Goal: Task Accomplishment & Management: Use online tool/utility

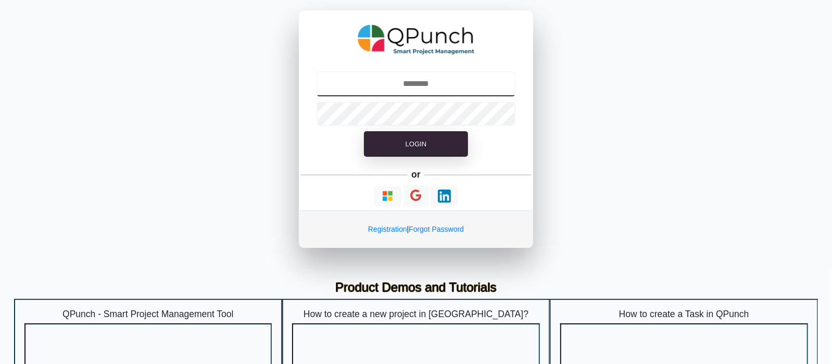
click at [427, 82] on input "text" at bounding box center [416, 83] width 199 height 25
type input "**********"
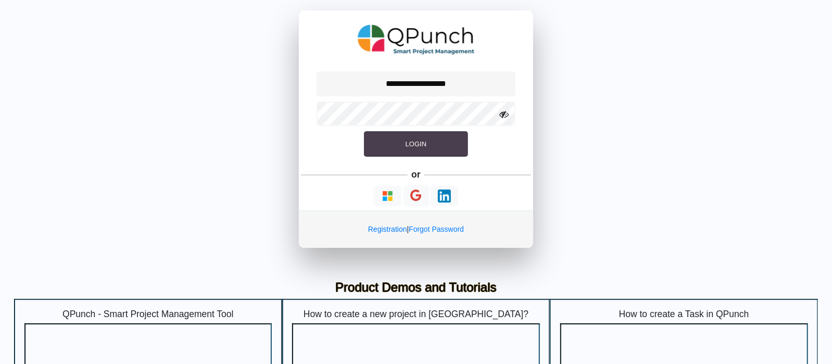
click at [414, 142] on span "Login" at bounding box center [416, 144] width 21 height 8
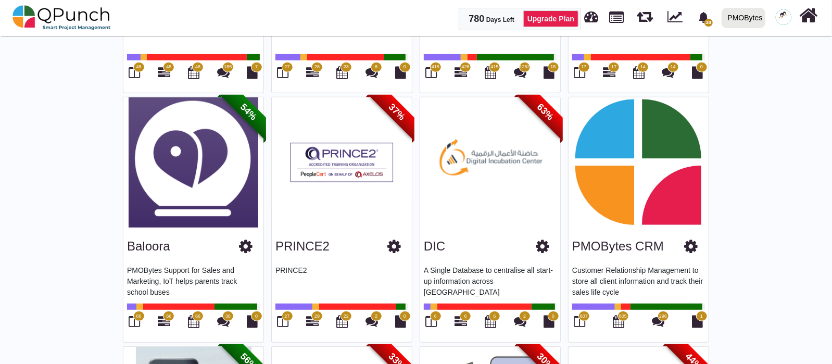
scroll to position [130, 0]
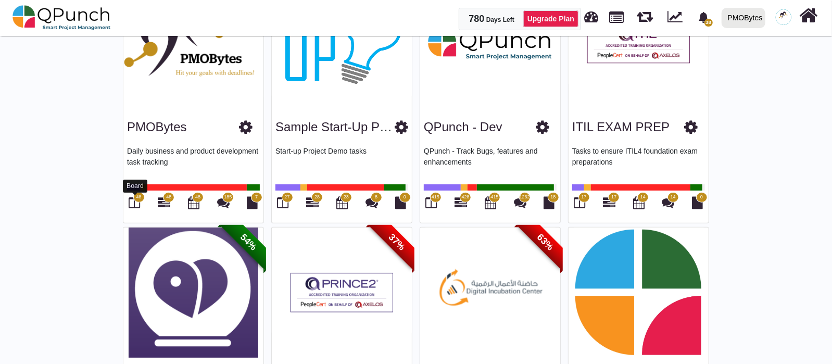
click at [132, 196] on icon at bounding box center [134, 202] width 11 height 12
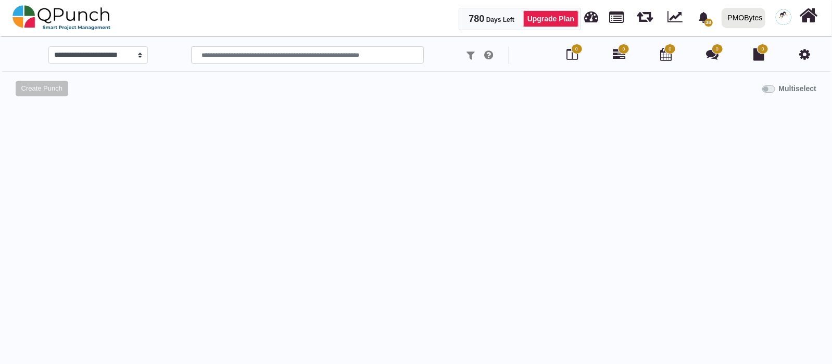
select select "*********"
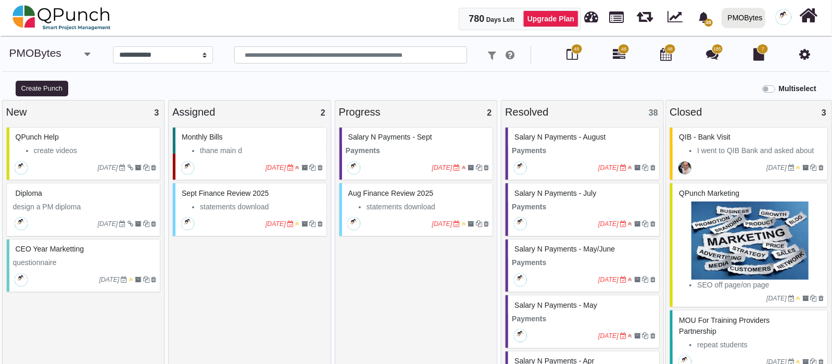
click at [410, 203] on li "statements download" at bounding box center [428, 207] width 123 height 11
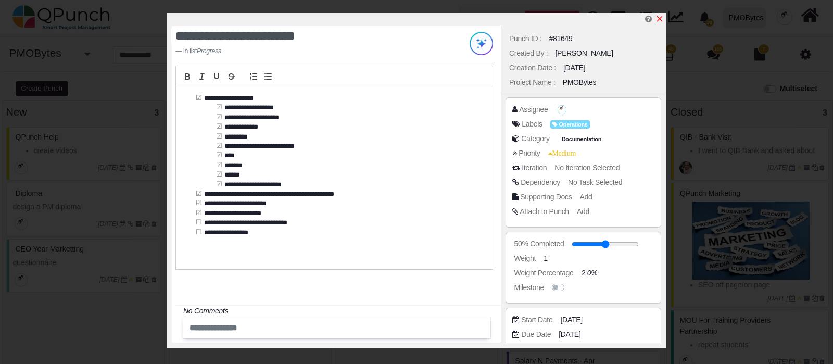
click at [663, 17] on icon "x" at bounding box center [660, 19] width 8 height 8
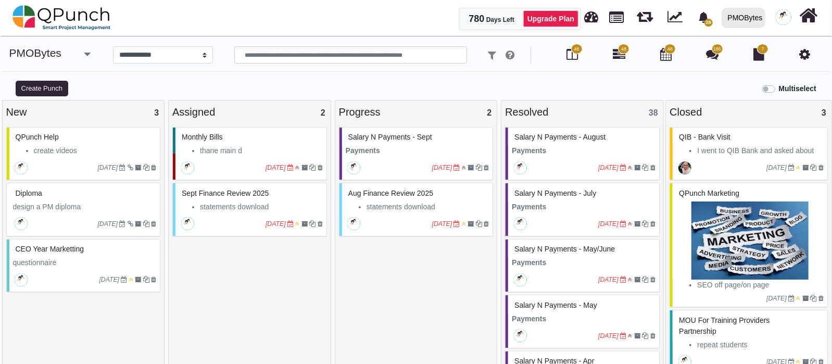
click at [382, 137] on span "Salary n Payments - Sept" at bounding box center [390, 137] width 84 height 8
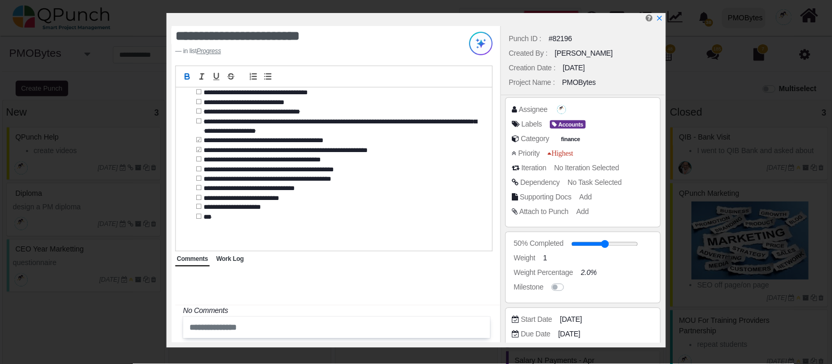
scroll to position [243, 0]
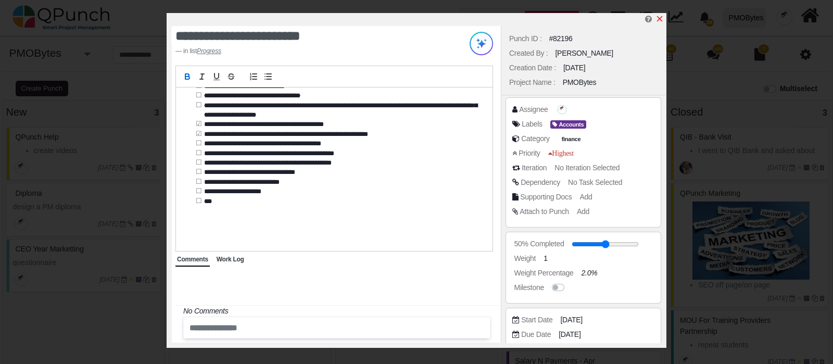
click at [662, 17] on icon "x" at bounding box center [660, 19] width 6 height 6
